Goal: Task Accomplishment & Management: Use online tool/utility

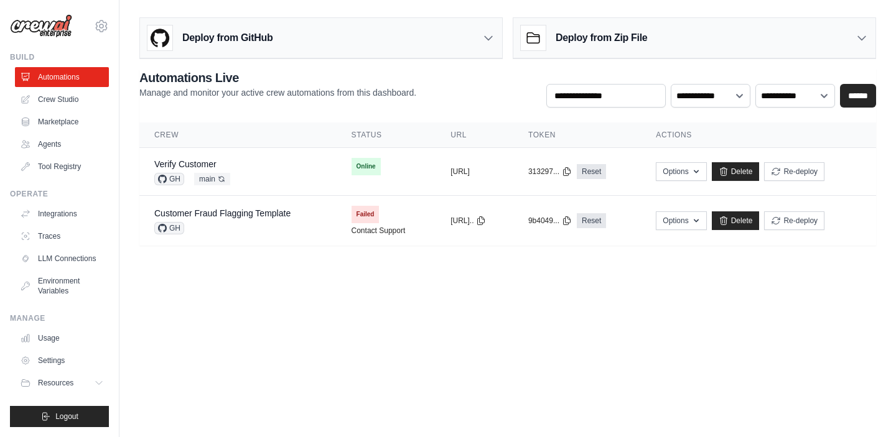
click at [504, 304] on body "[EMAIL_ADDRESS][DOMAIN_NAME] Settings Build Automations Crew Studio" at bounding box center [448, 218] width 896 height 437
click at [301, 159] on td "Verify Customer GH main Auto-deploy enabled" at bounding box center [237, 172] width 197 height 48
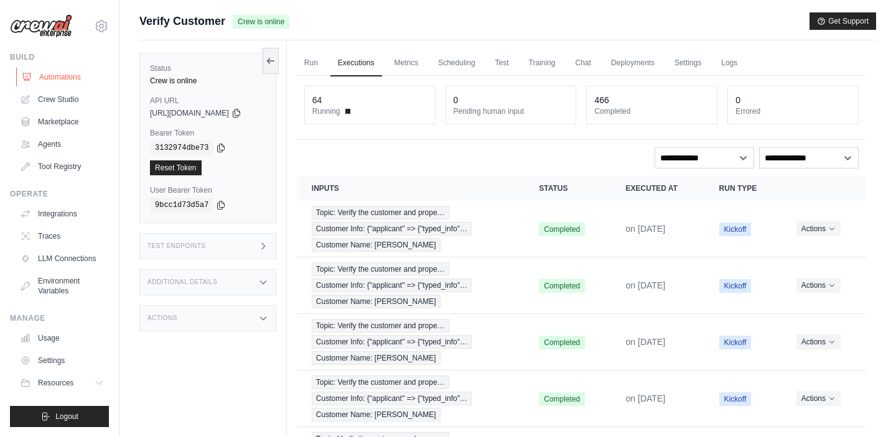
click at [57, 76] on link "Automations" at bounding box center [63, 77] width 94 height 20
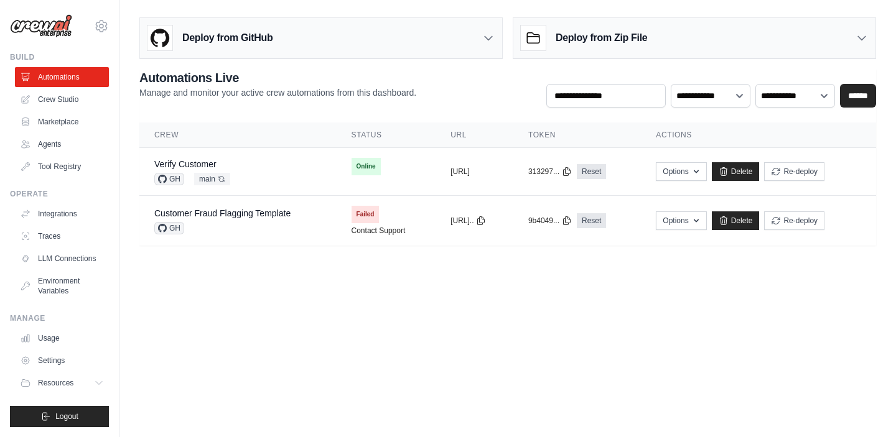
click at [651, 37] on div "Deploy from Zip File" at bounding box center [694, 38] width 362 height 40
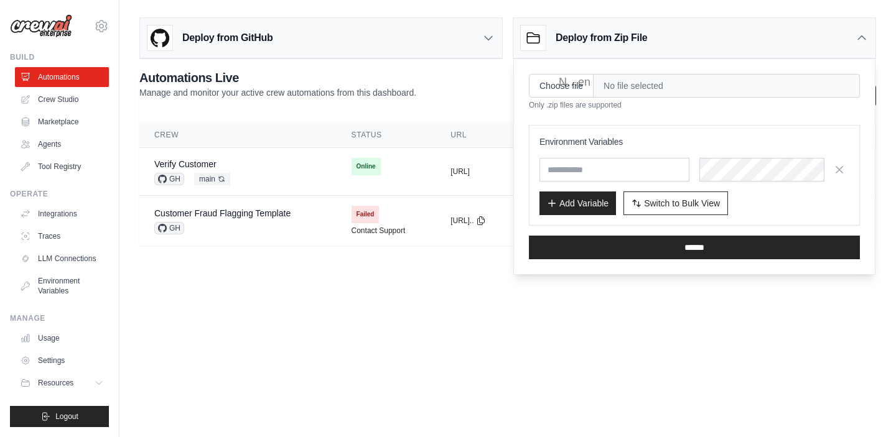
click at [651, 37] on div "Deploy from Zip File" at bounding box center [694, 38] width 362 height 40
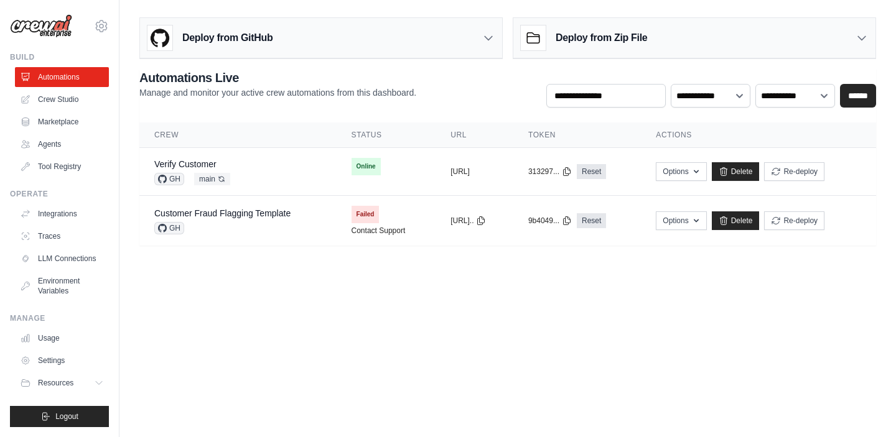
click at [426, 29] on div "Deploy from GitHub" at bounding box center [321, 38] width 362 height 40
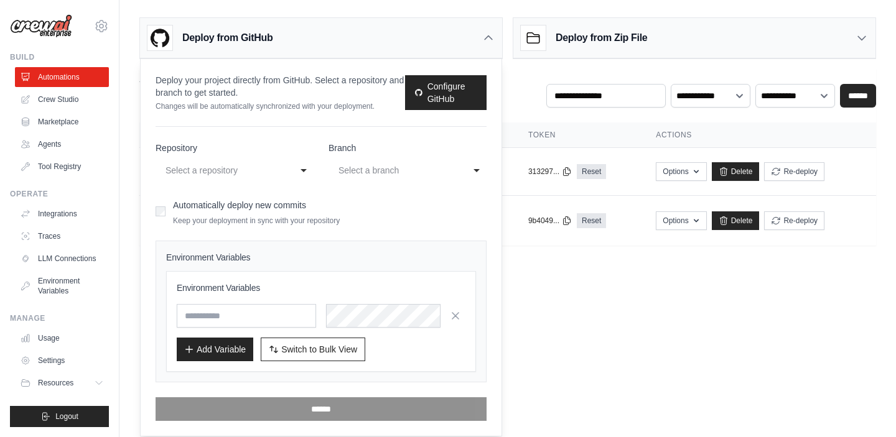
click at [426, 29] on div "Deploy from GitHub" at bounding box center [321, 38] width 362 height 40
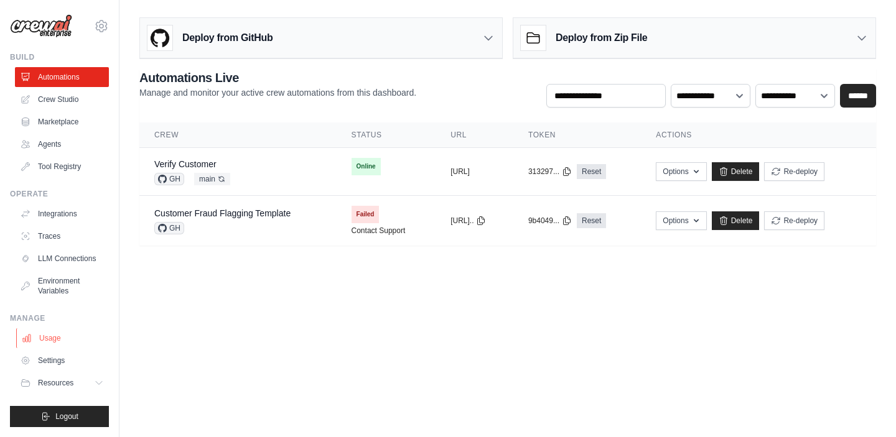
click at [48, 338] on link "Usage" at bounding box center [63, 339] width 94 height 20
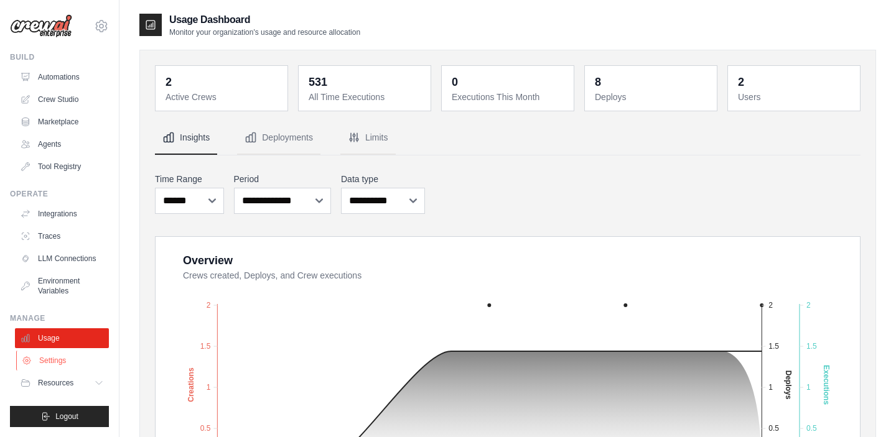
click at [48, 362] on link "Settings" at bounding box center [63, 361] width 94 height 20
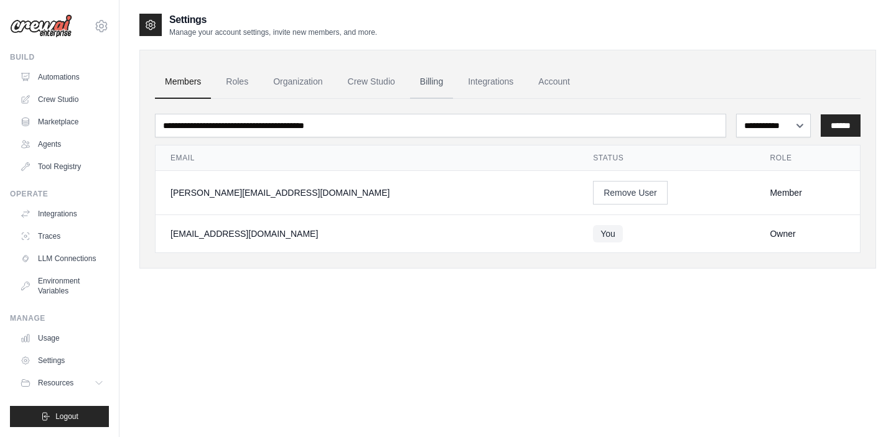
click at [432, 79] on link "Billing" at bounding box center [431, 82] width 43 height 34
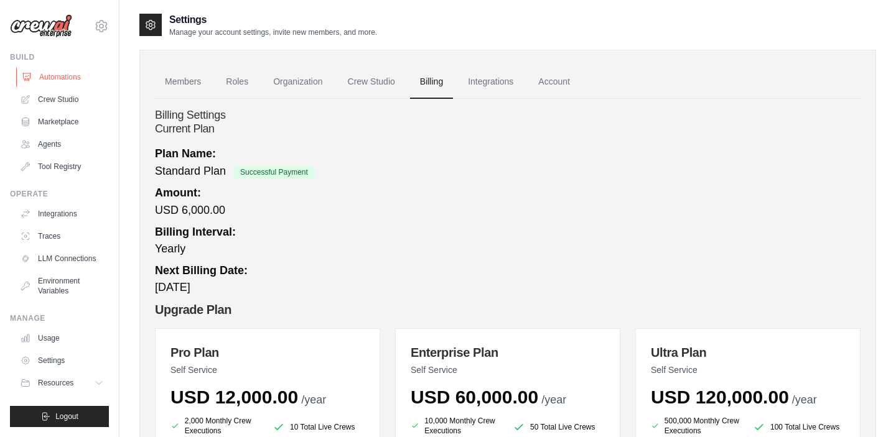
click at [57, 79] on link "Automations" at bounding box center [63, 77] width 94 height 20
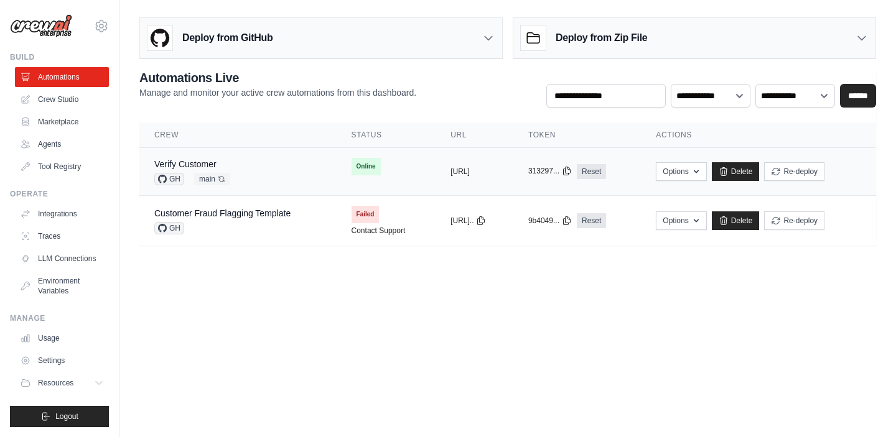
click at [572, 172] on icon at bounding box center [567, 171] width 10 height 10
click at [470, 173] on button "[URL]" at bounding box center [460, 171] width 19 height 10
click at [572, 174] on icon at bounding box center [567, 171] width 10 height 10
click at [383, 164] on td "Online" at bounding box center [387, 166] width 100 height 37
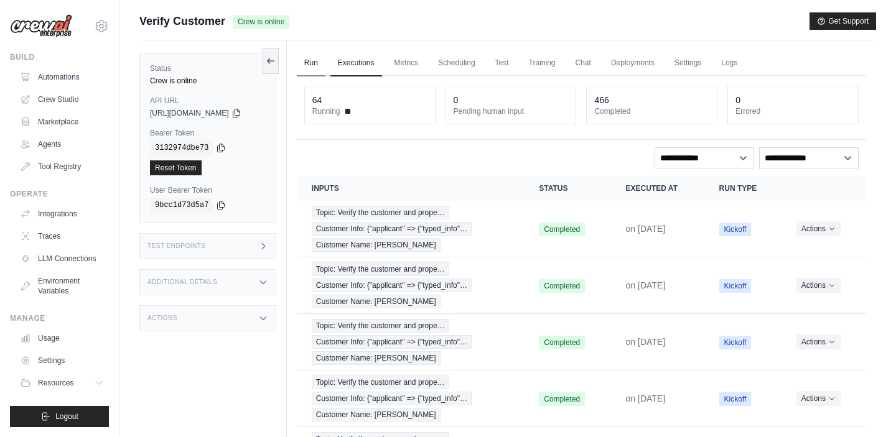
click at [315, 59] on link "Run" at bounding box center [311, 63] width 29 height 26
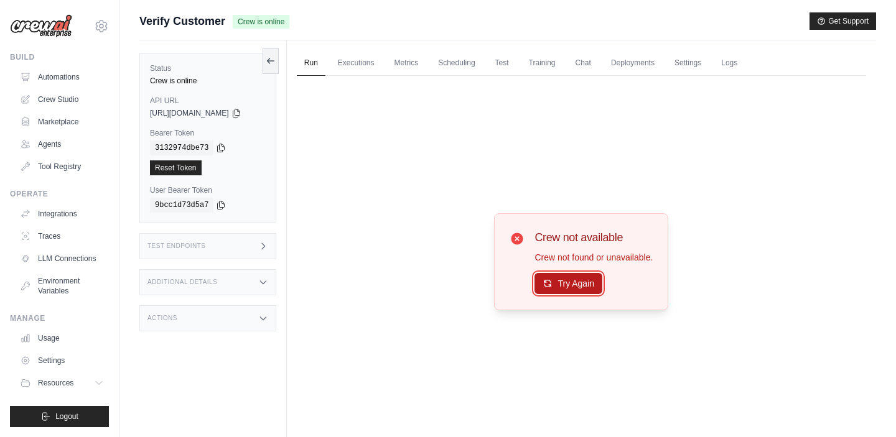
click at [585, 284] on button "Try Again" at bounding box center [569, 283] width 68 height 21
click at [585, 284] on button "Try Again" at bounding box center [569, 284] width 68 height 21
click at [233, 251] on div "Test Endpoints" at bounding box center [207, 246] width 137 height 26
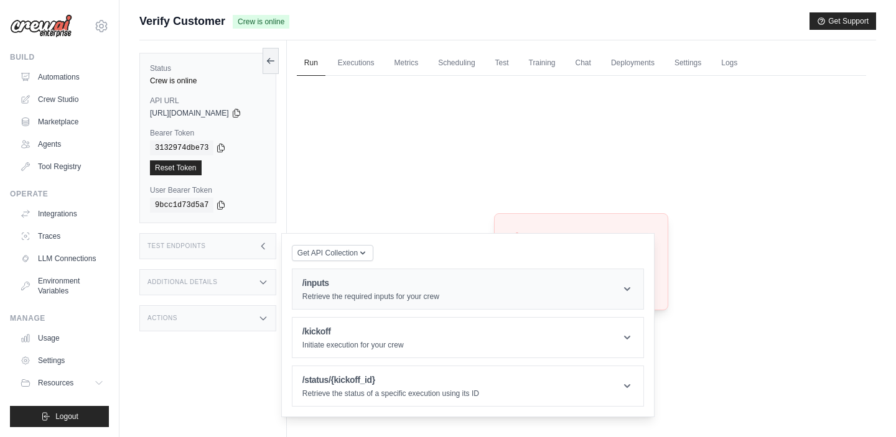
click at [349, 289] on div "/inputs Retrieve the required inputs for your crew" at bounding box center [370, 289] width 137 height 25
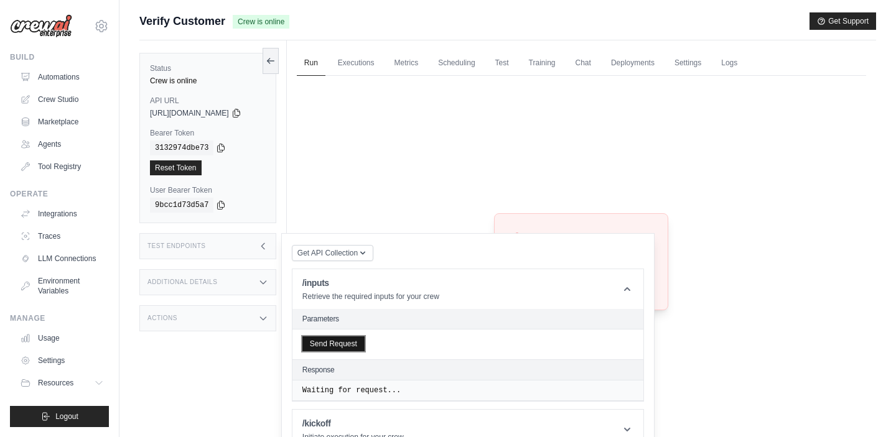
click at [341, 345] on button "Send Request" at bounding box center [333, 344] width 62 height 15
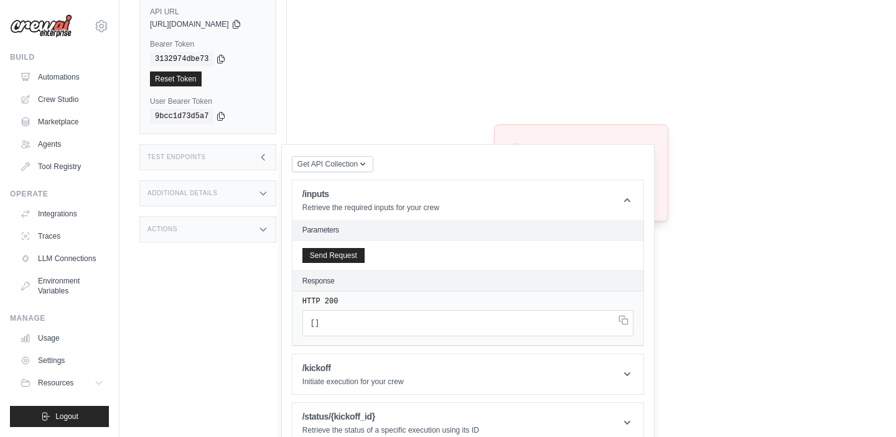
scroll to position [106, 0]
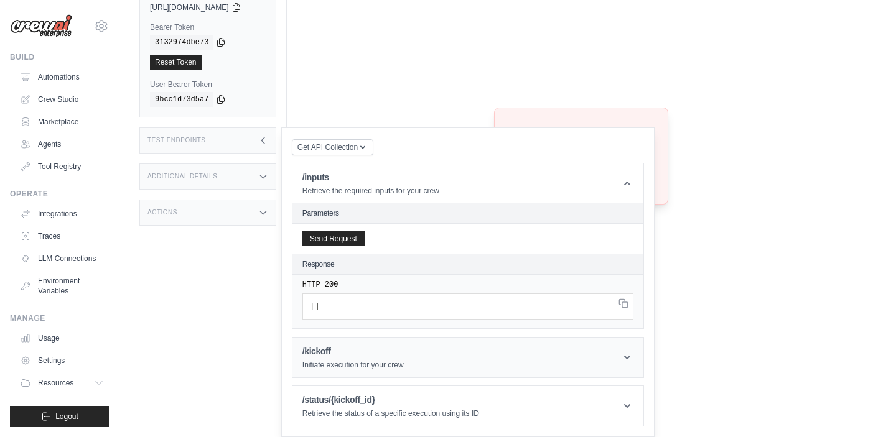
click at [388, 362] on p "Initiate execution for your crew" at bounding box center [352, 365] width 101 height 10
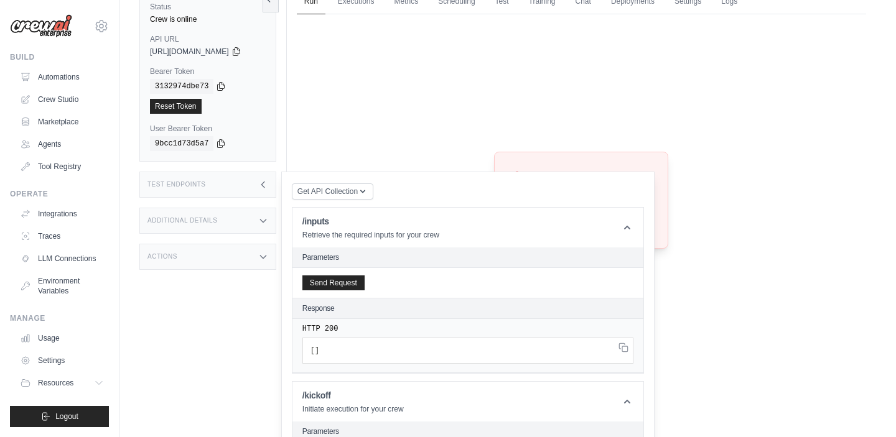
scroll to position [0, 0]
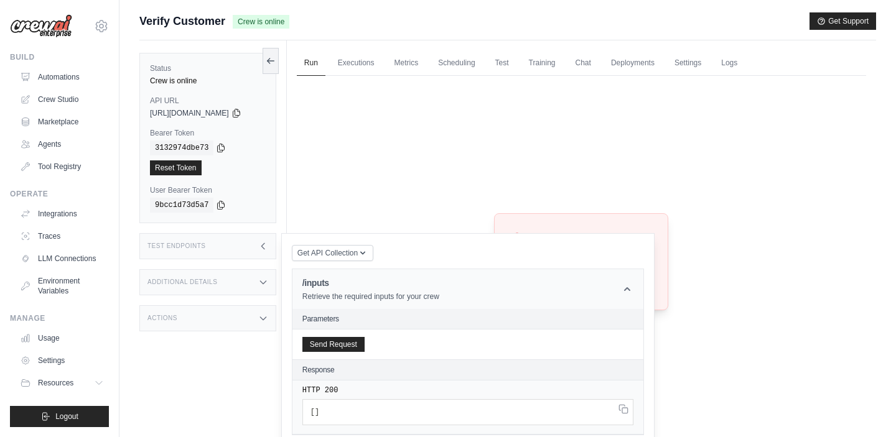
click at [450, 286] on header "/inputs Retrieve the required inputs for your crew" at bounding box center [467, 289] width 351 height 40
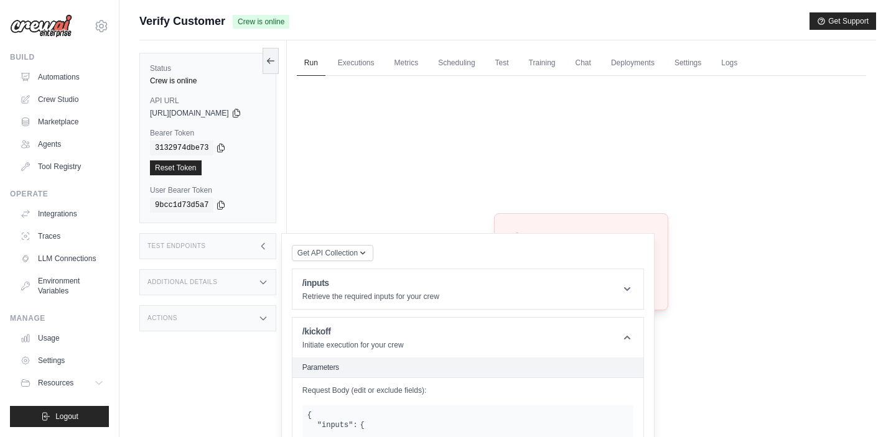
click at [432, 202] on div "Crew not available Crew not found or unavailable. Try Again" at bounding box center [581, 262] width 569 height 372
click at [361, 59] on link "Executions" at bounding box center [356, 63] width 52 height 26
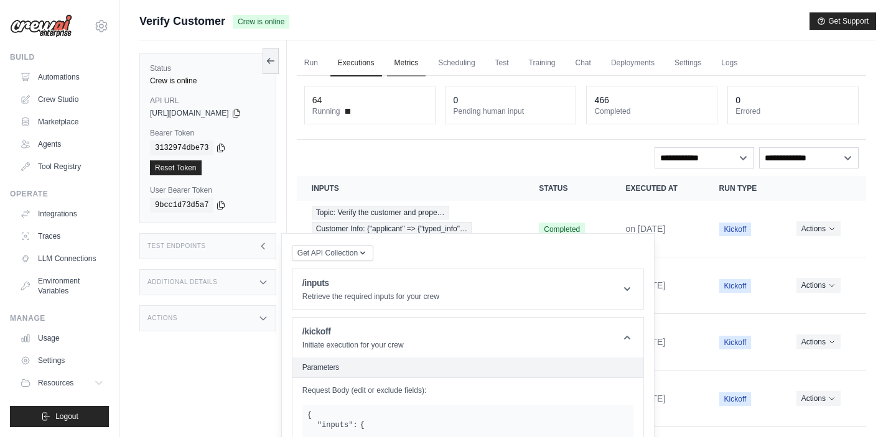
click at [411, 59] on link "Metrics" at bounding box center [406, 63] width 39 height 26
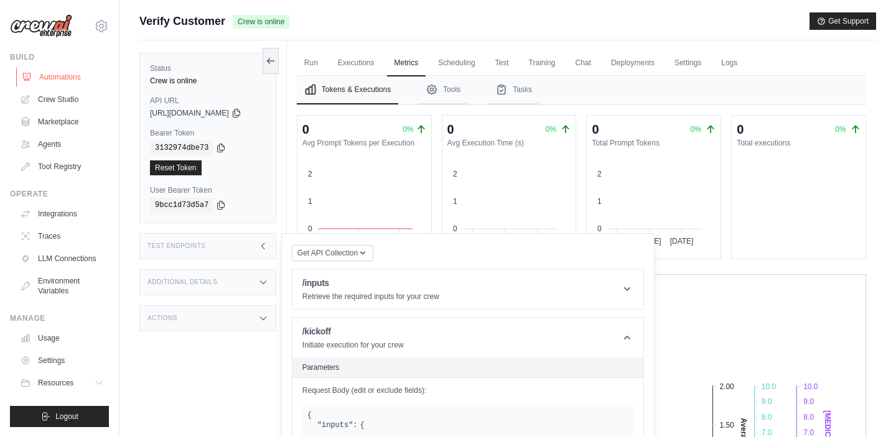
click at [46, 80] on link "Automations" at bounding box center [63, 77] width 94 height 20
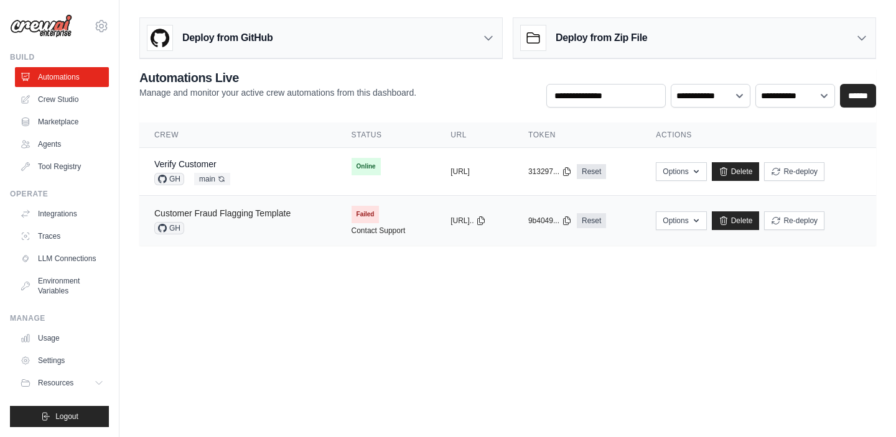
click at [280, 216] on link "Customer Fraud Flagging Template" at bounding box center [222, 213] width 136 height 10
click at [53, 416] on button "Logout" at bounding box center [59, 416] width 99 height 21
click at [225, 206] on td "Customer Fraud Flagging Template GH" at bounding box center [237, 221] width 197 height 50
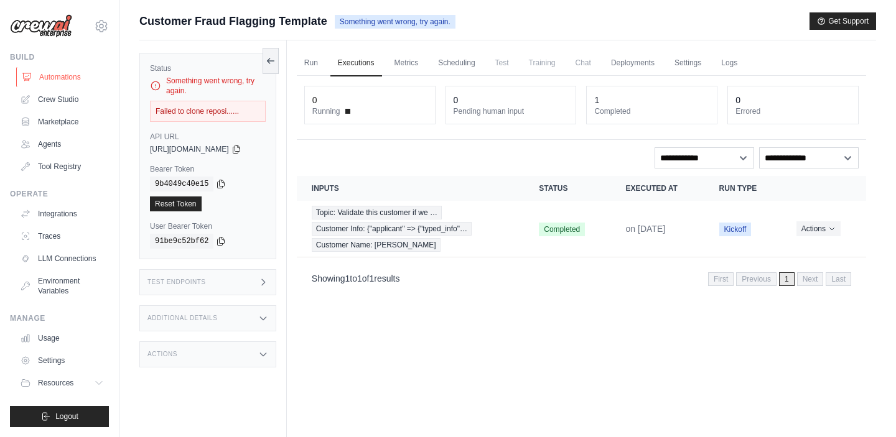
click at [56, 82] on link "Automations" at bounding box center [63, 77] width 94 height 20
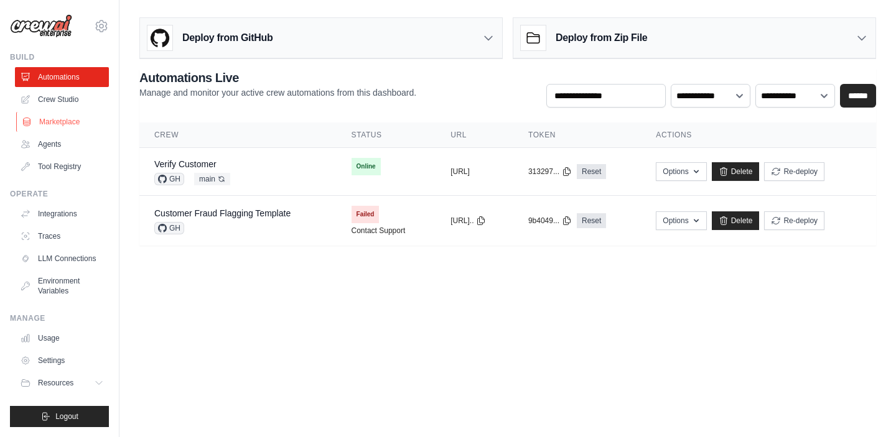
click at [60, 126] on link "Marketplace" at bounding box center [63, 122] width 94 height 20
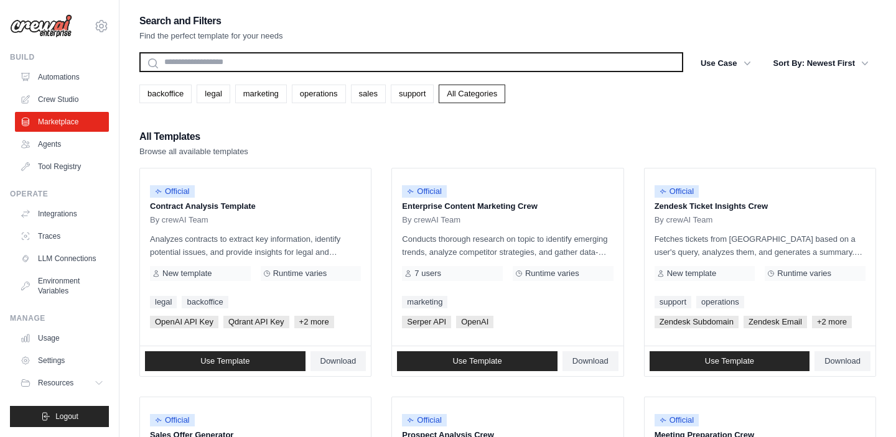
click at [391, 68] on input "text" at bounding box center [411, 62] width 544 height 20
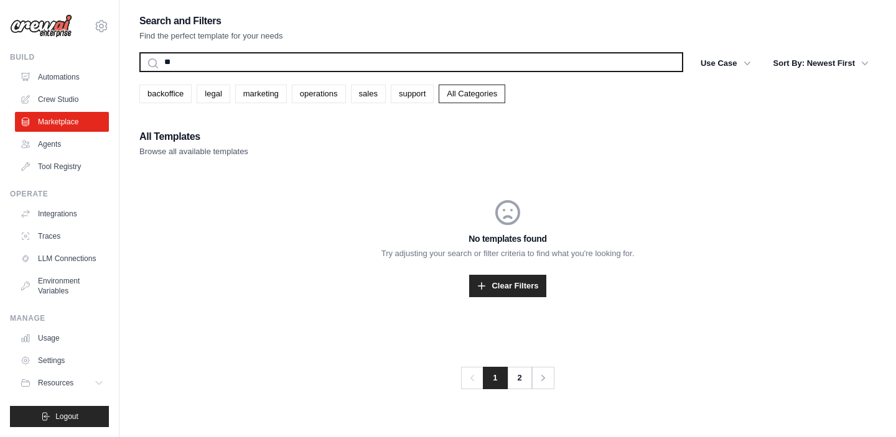
type input "*"
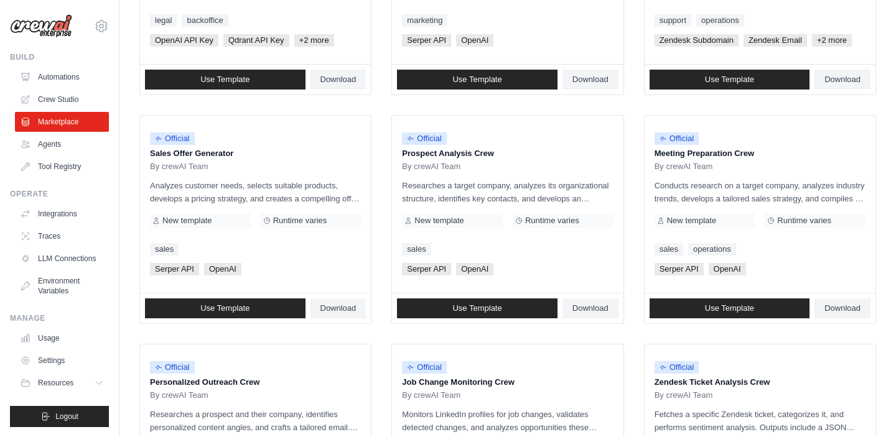
scroll to position [284, 0]
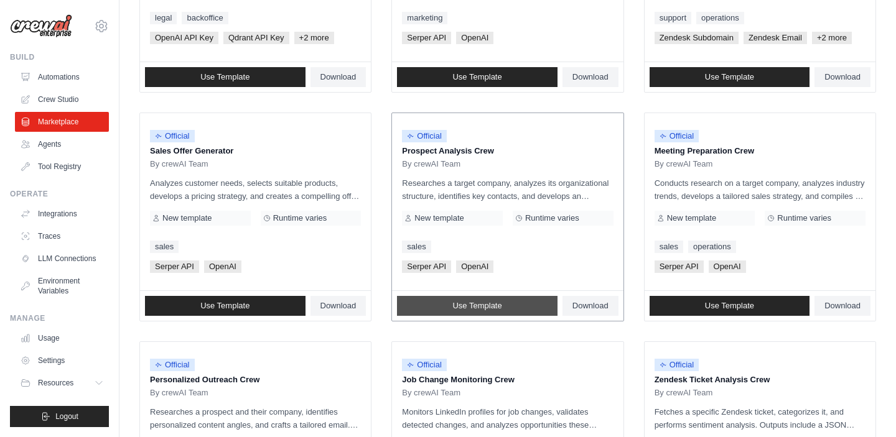
click at [472, 309] on span "Use Template" at bounding box center [476, 306] width 49 height 10
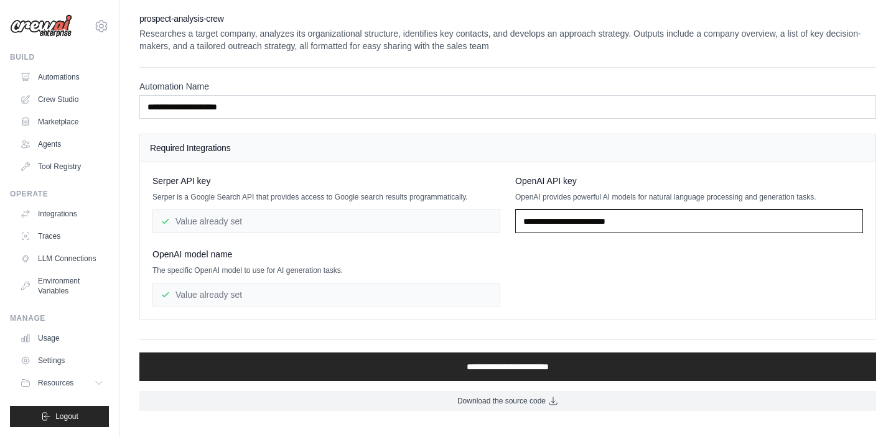
click at [569, 221] on input "text" at bounding box center [689, 222] width 348 height 24
type input "**********"
click at [339, 224] on div "Value already set" at bounding box center [326, 222] width 348 height 24
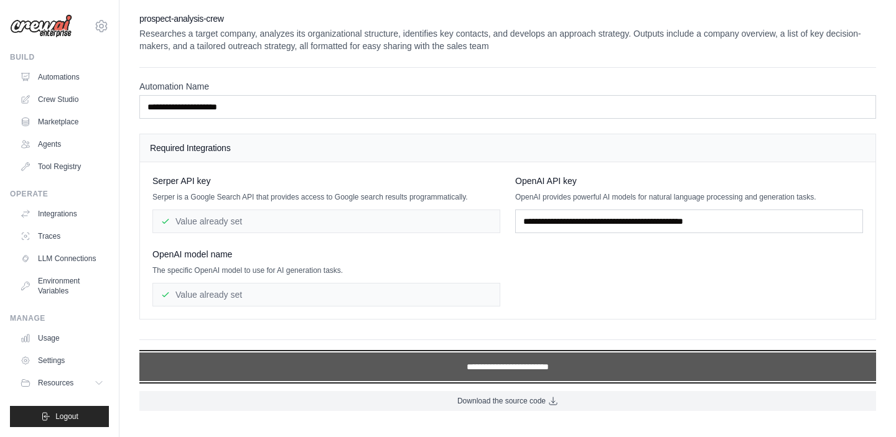
click at [507, 376] on input "**********" at bounding box center [507, 367] width 737 height 29
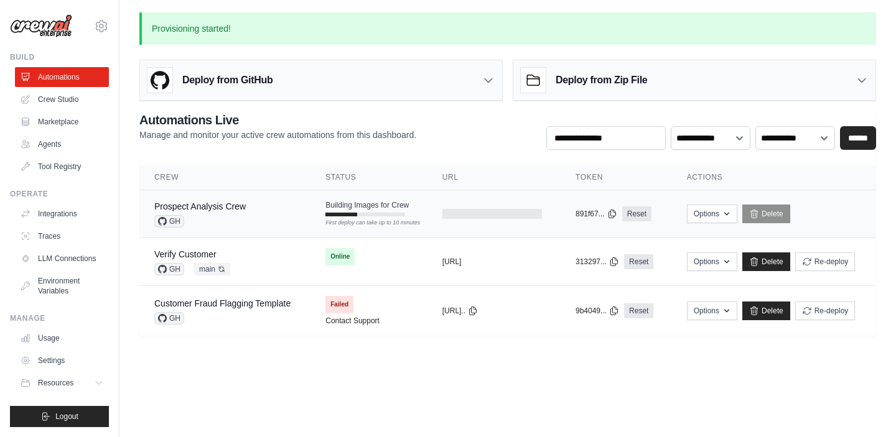
click at [332, 203] on span "Building Images for Crew" at bounding box center [366, 205] width 83 height 10
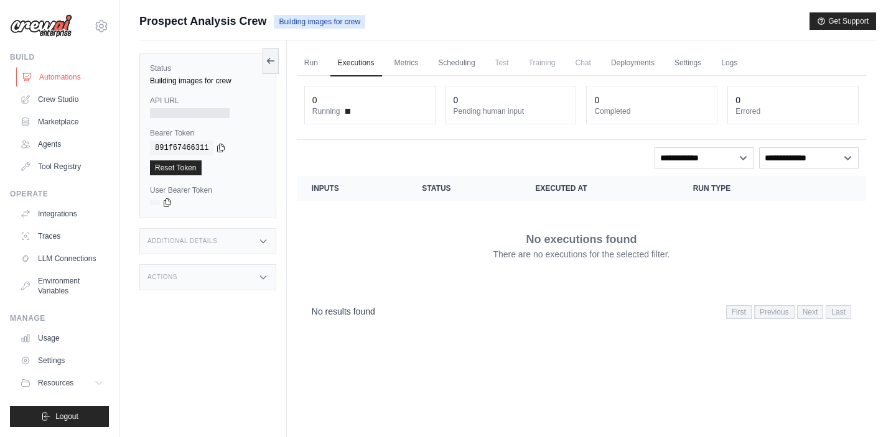
click at [61, 72] on link "Automations" at bounding box center [63, 77] width 94 height 20
